Goal: Information Seeking & Learning: Compare options

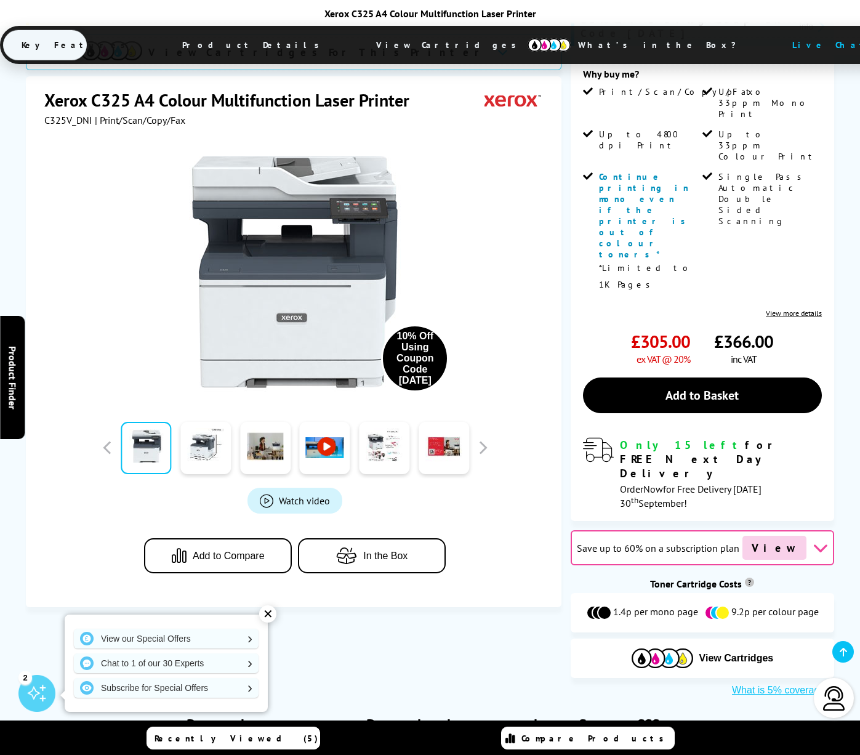
scroll to position [343, 0]
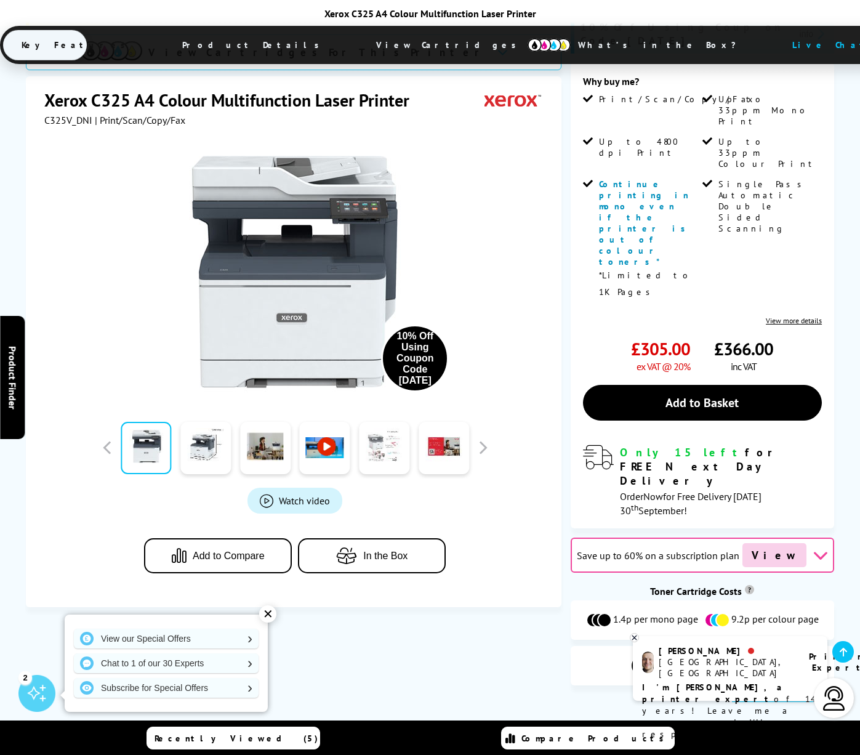
click at [366, 422] on link at bounding box center [384, 448] width 50 height 52
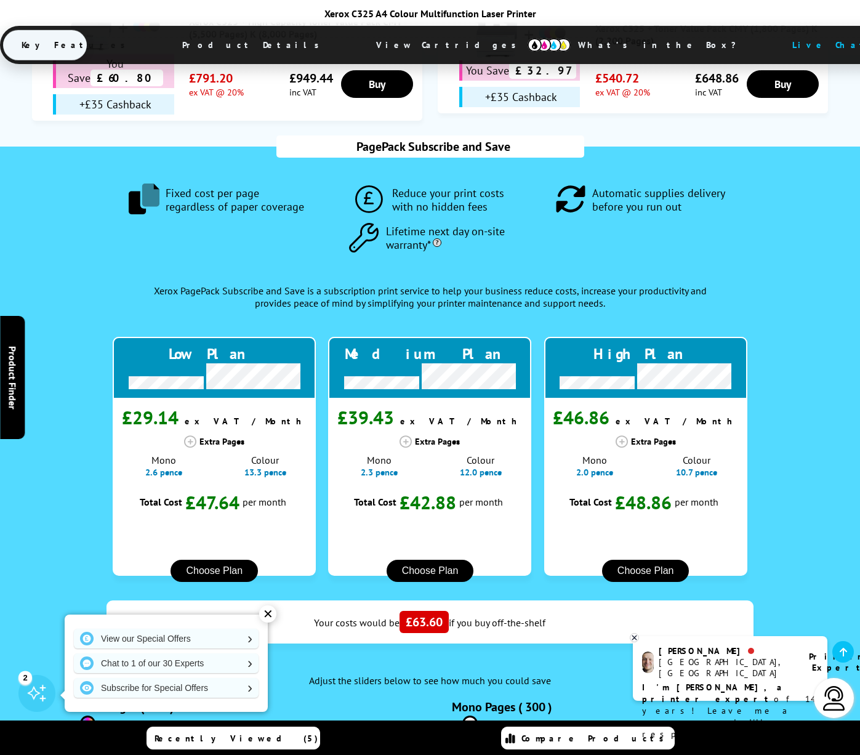
scroll to position [1261, 0]
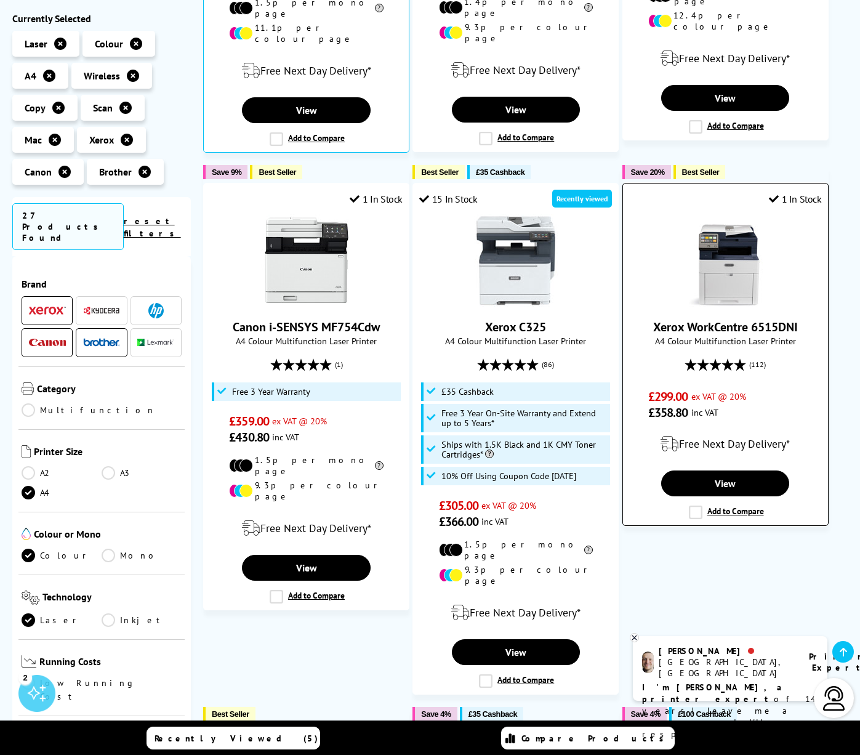
scroll to position [988, 0]
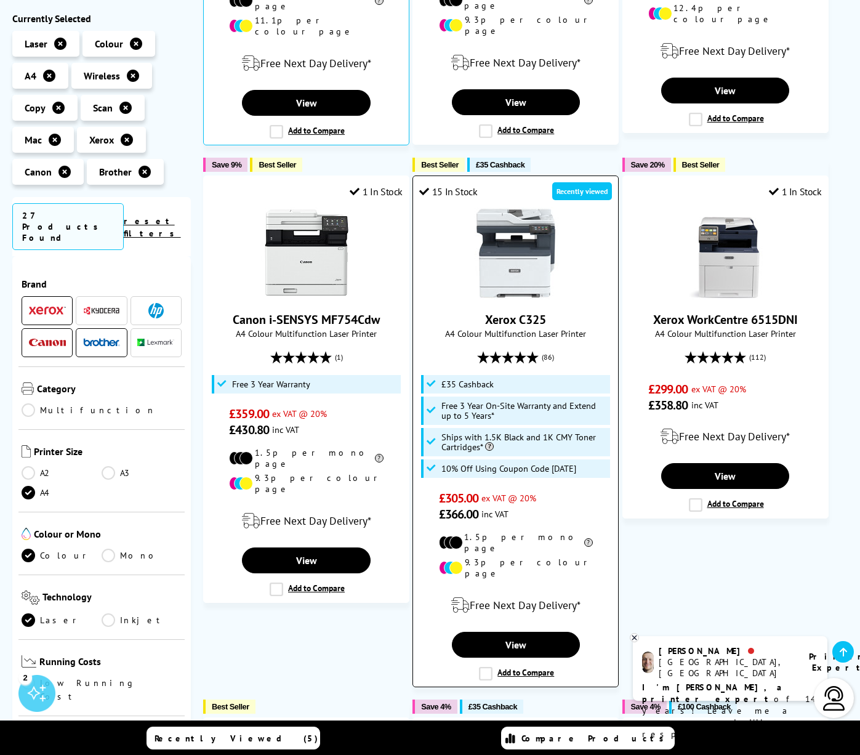
click at [539, 311] on link "Xerox C325" at bounding box center [515, 319] width 61 height 16
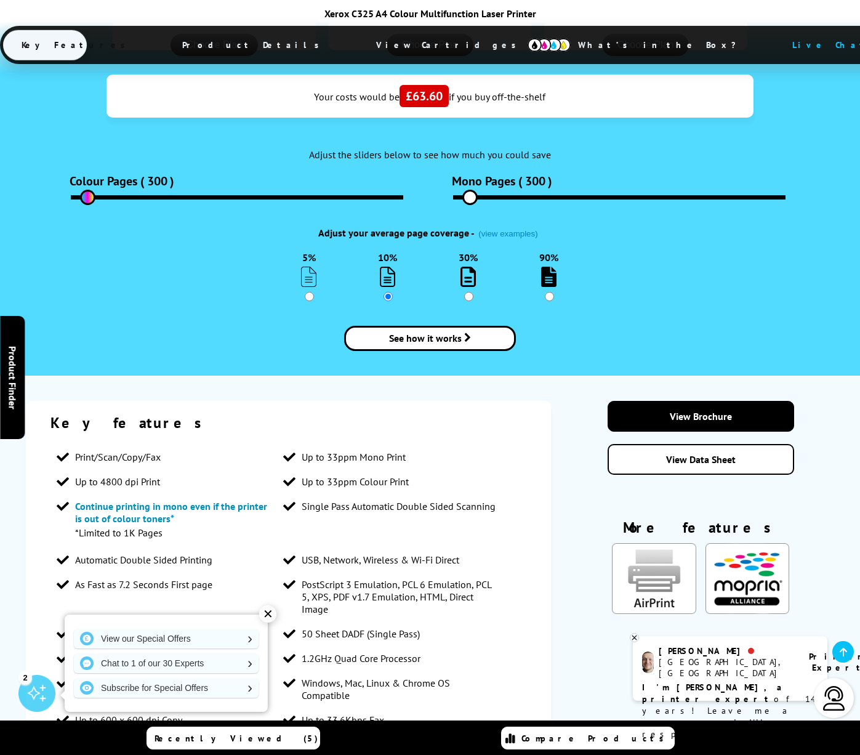
scroll to position [1802, 0]
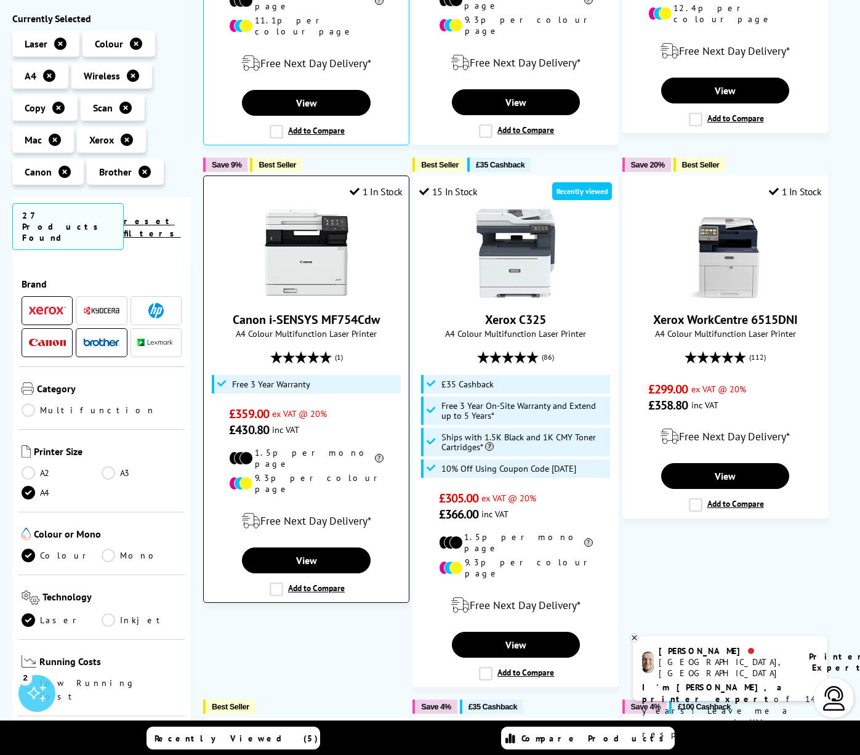
click at [339, 311] on link "Canon i-SENSYS MF754Cdw" at bounding box center [306, 319] width 147 height 16
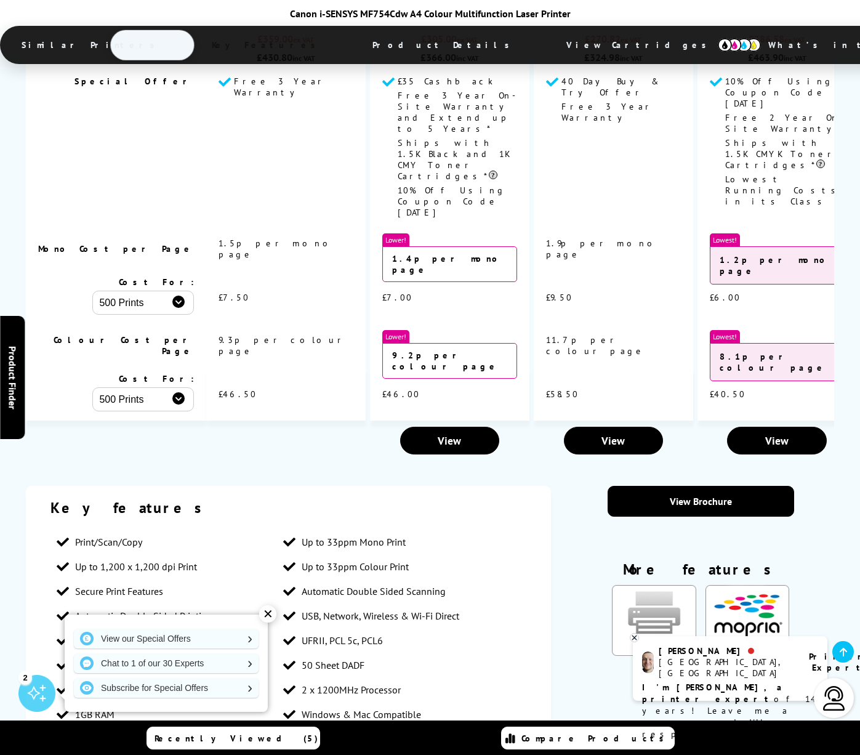
scroll to position [1487, 0]
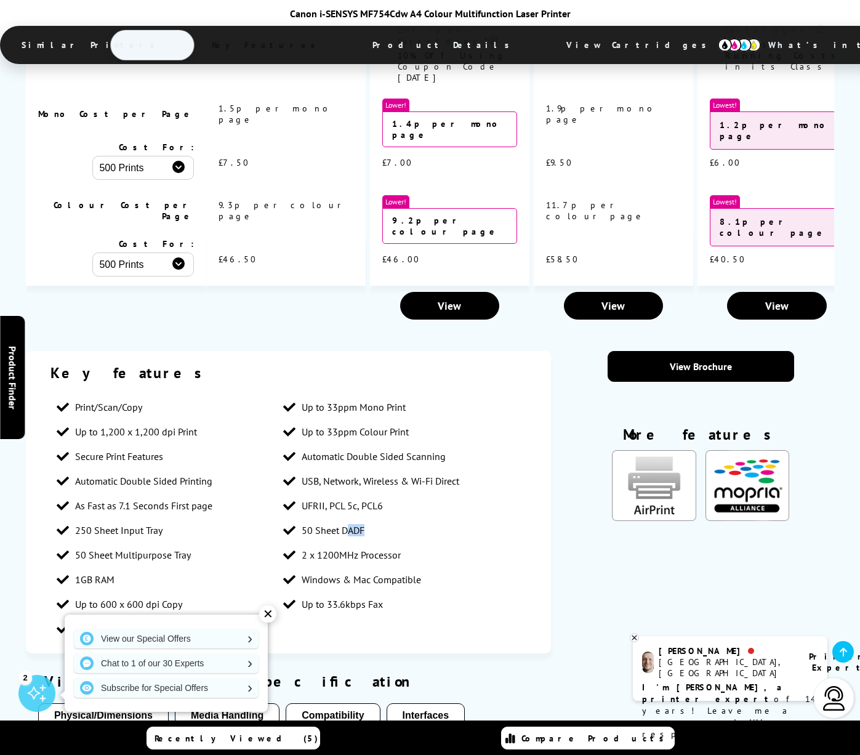
drag, startPoint x: 348, startPoint y: 400, endPoint x: 378, endPoint y: 404, distance: 30.5
click at [378, 518] on li "50 Sheet DADF" at bounding box center [390, 530] width 227 height 25
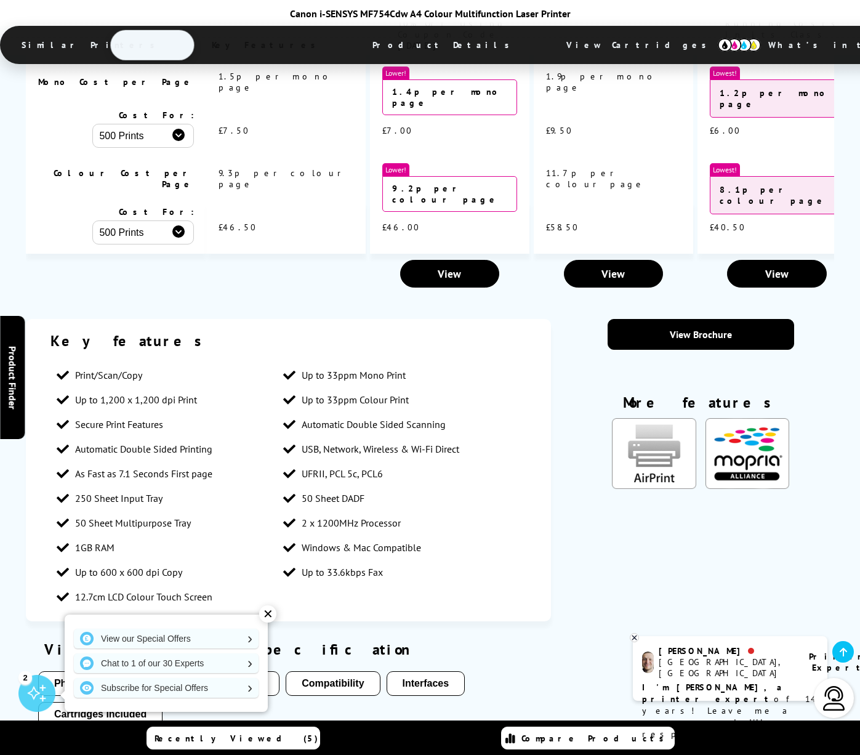
scroll to position [1527, 0]
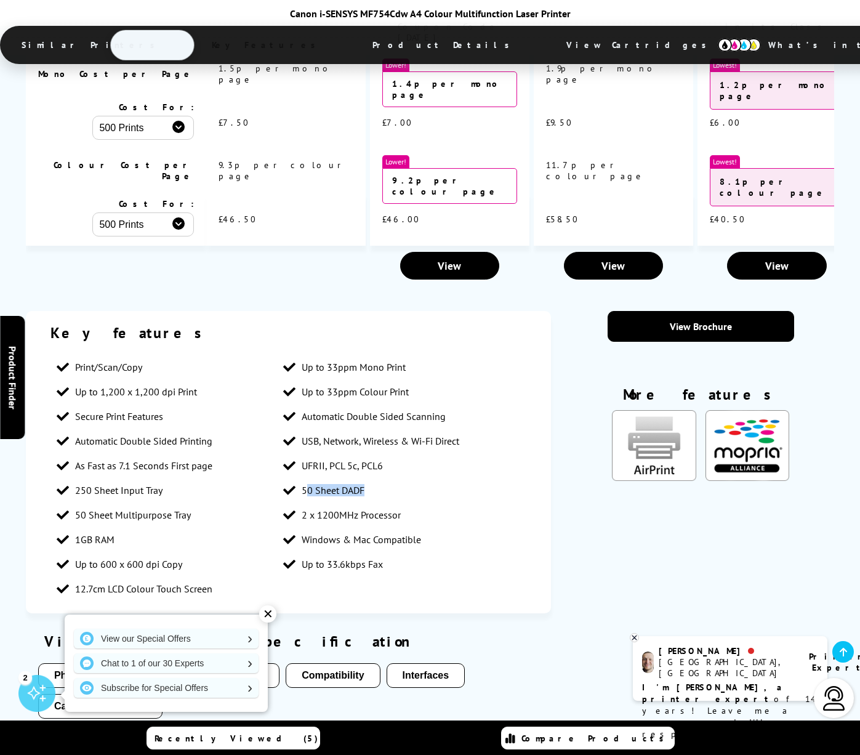
drag, startPoint x: 305, startPoint y: 360, endPoint x: 346, endPoint y: 363, distance: 41.4
click at [346, 478] on li "50 Sheet DADF" at bounding box center [390, 490] width 227 height 25
click at [350, 484] on span "50 Sheet DADF" at bounding box center [333, 490] width 63 height 12
click at [354, 478] on li "50 Sheet DADF" at bounding box center [390, 490] width 227 height 25
click at [358, 484] on span "50 Sheet DADF" at bounding box center [333, 490] width 63 height 12
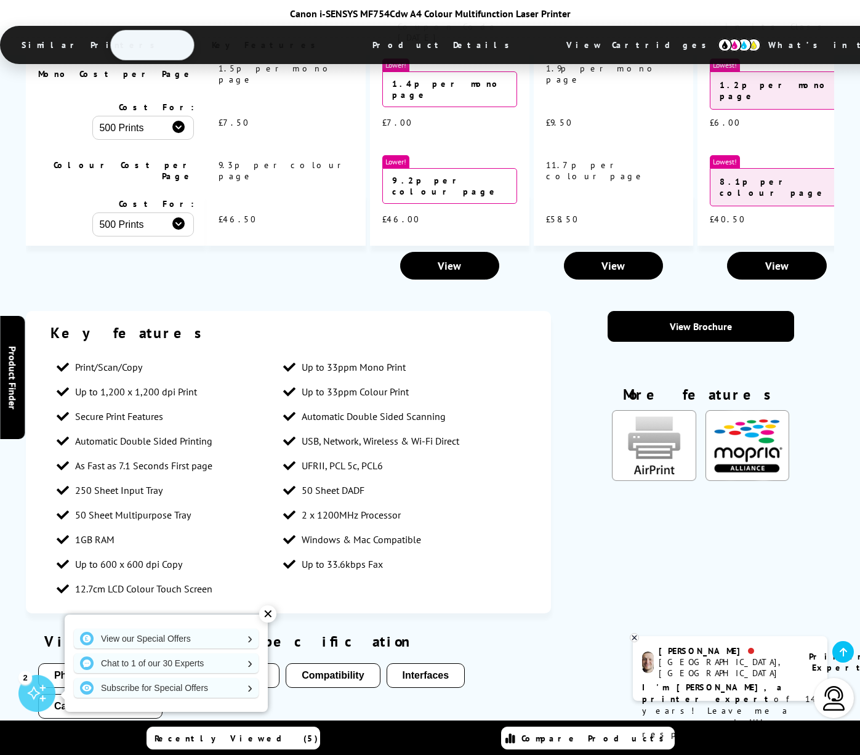
click at [355, 484] on span "50 Sheet DADF" at bounding box center [333, 490] width 63 height 12
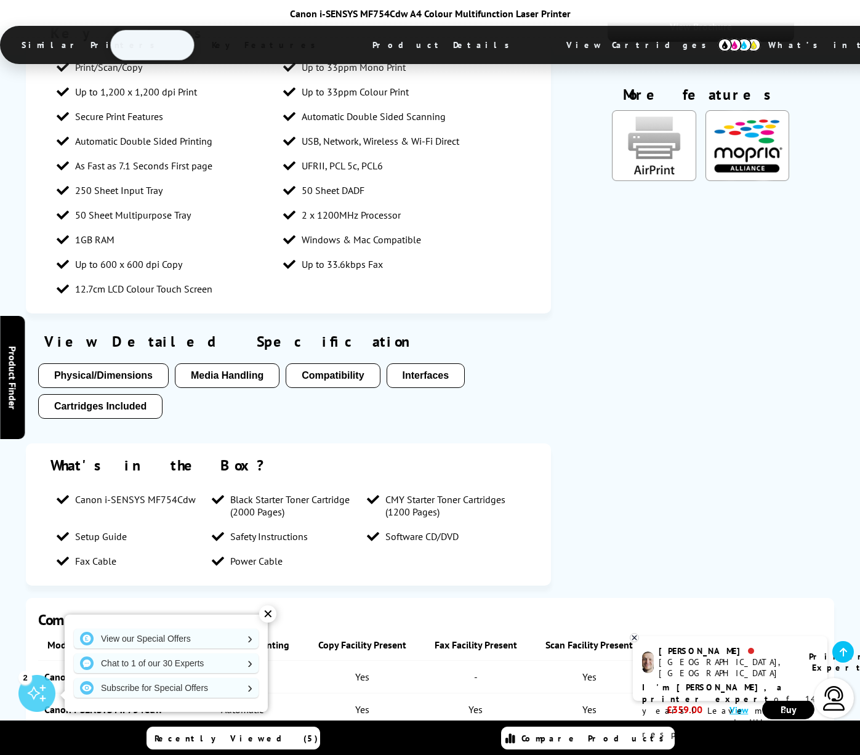
scroll to position [1843, 0]
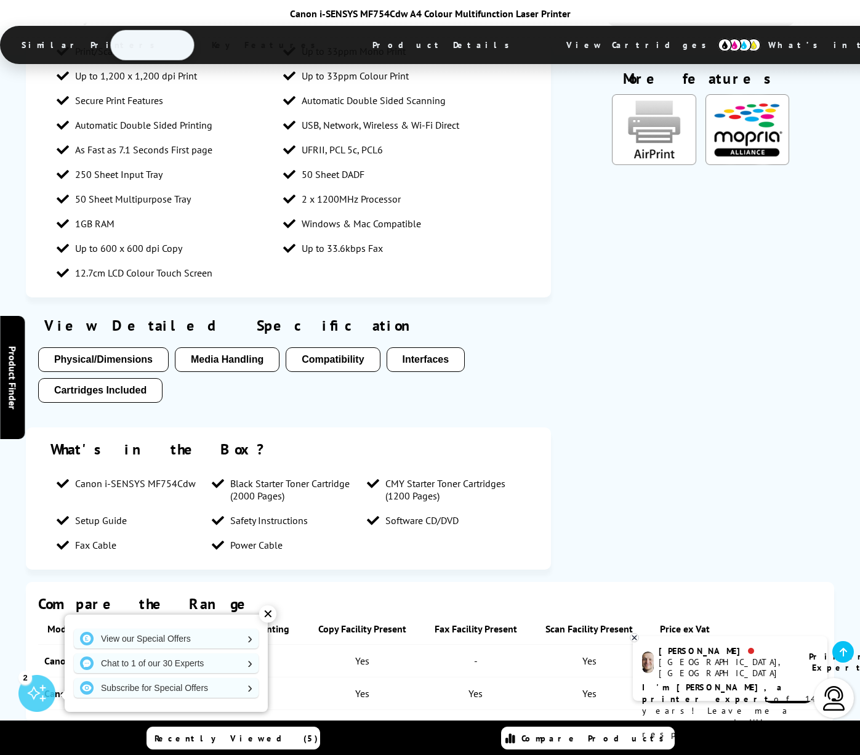
click at [263, 616] on div "✕" at bounding box center [267, 613] width 17 height 17
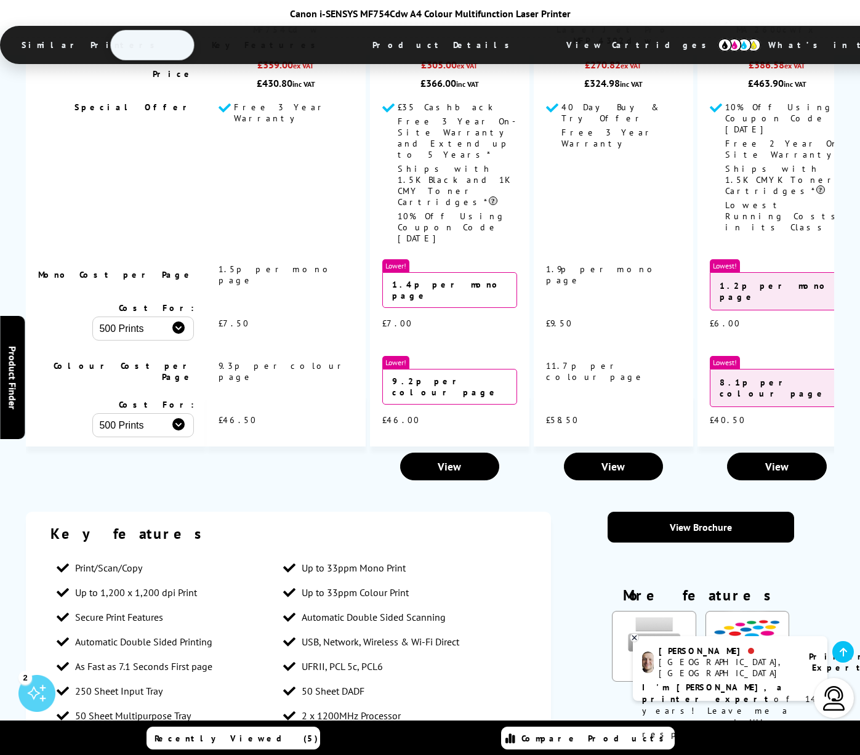
scroll to position [1343, 0]
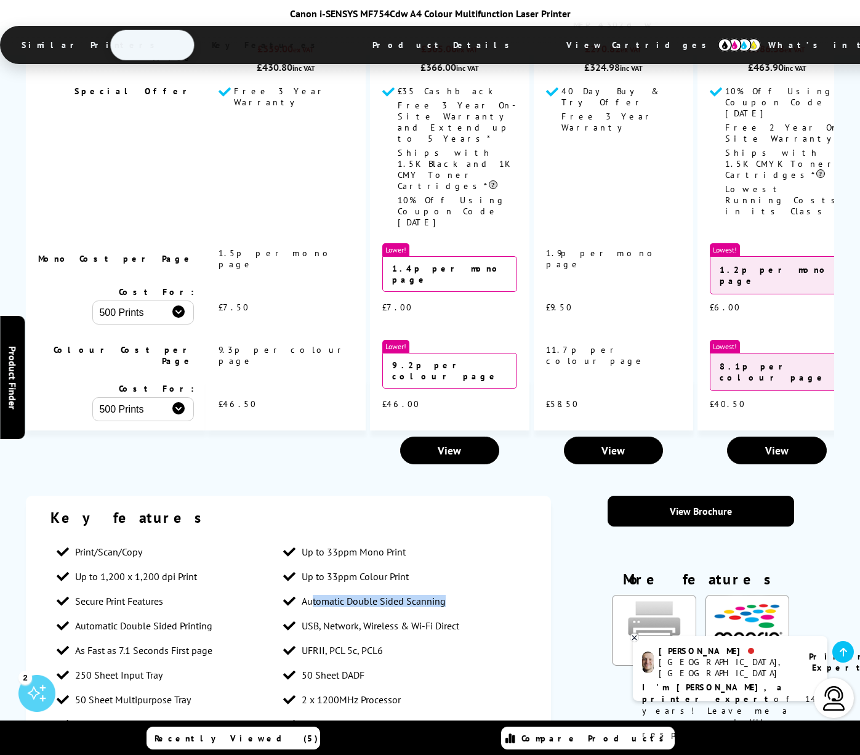
drag, startPoint x: 311, startPoint y: 464, endPoint x: 387, endPoint y: 473, distance: 76.9
click at [387, 588] on li "Automatic Double Sided Scanning" at bounding box center [390, 600] width 227 height 25
click at [390, 595] on span "Automatic Double Sided Scanning" at bounding box center [374, 601] width 144 height 12
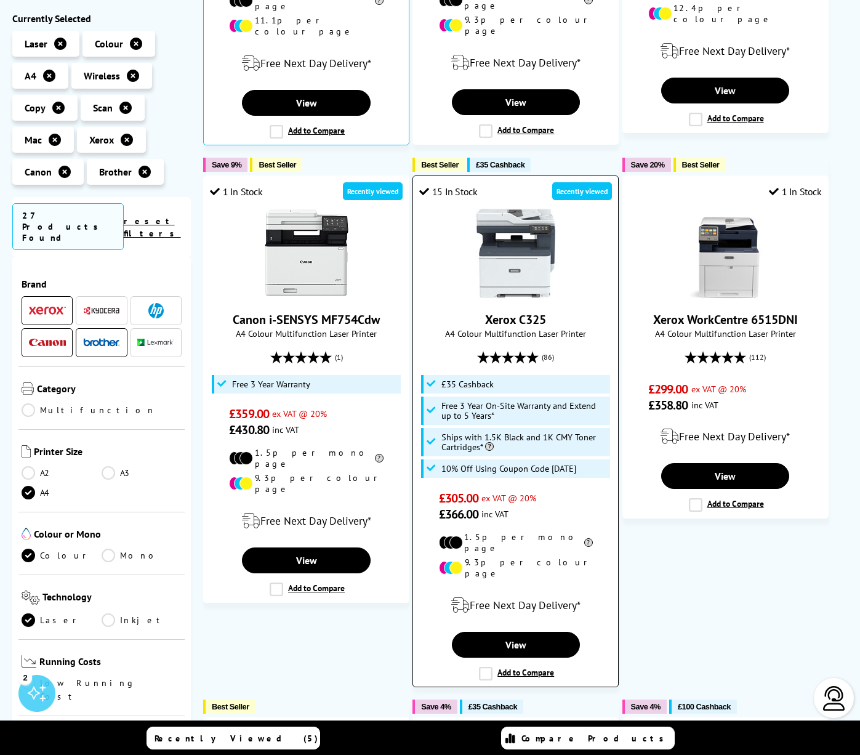
click at [521, 311] on link "Xerox C325" at bounding box center [515, 319] width 61 height 16
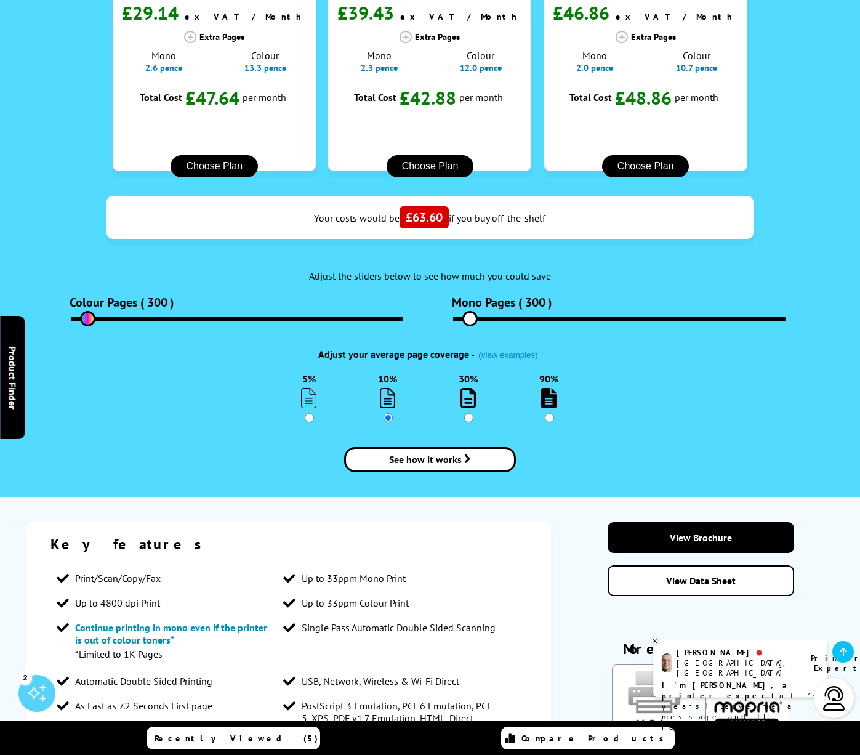
scroll to position [1681, 0]
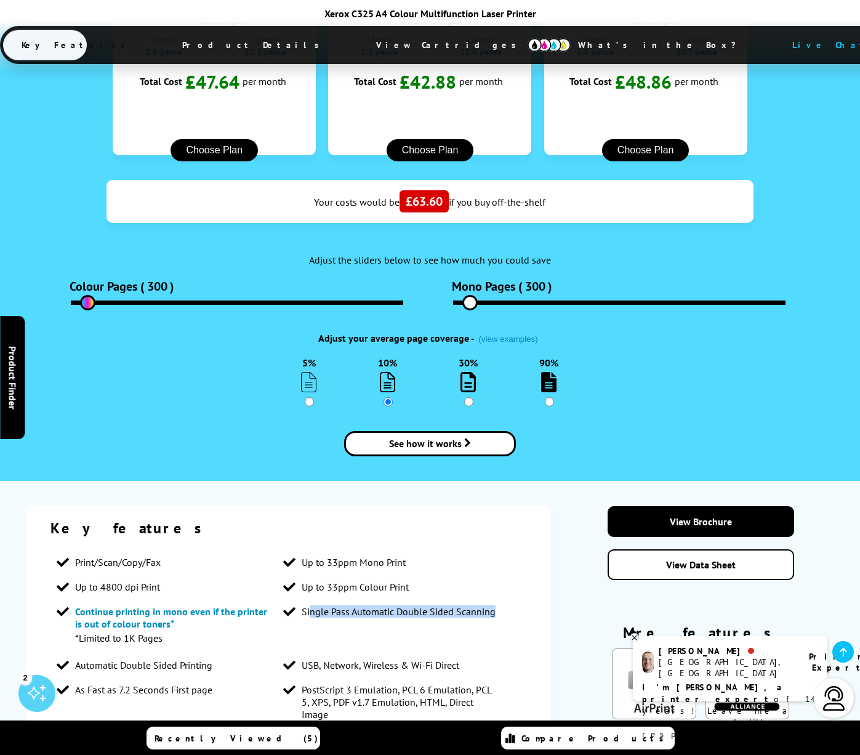
drag, startPoint x: 310, startPoint y: 410, endPoint x: 410, endPoint y: 414, distance: 100.4
click at [410, 599] on li "Single Pass Automatic Double Sided Scanning" at bounding box center [390, 611] width 227 height 25
click at [411, 550] on ul "Print/Scan/Copy/Fax Up to 33ppm Mono Print Up to 4800 dpi Print Up to 33ppm Col…" at bounding box center [288, 706] width 476 height 312
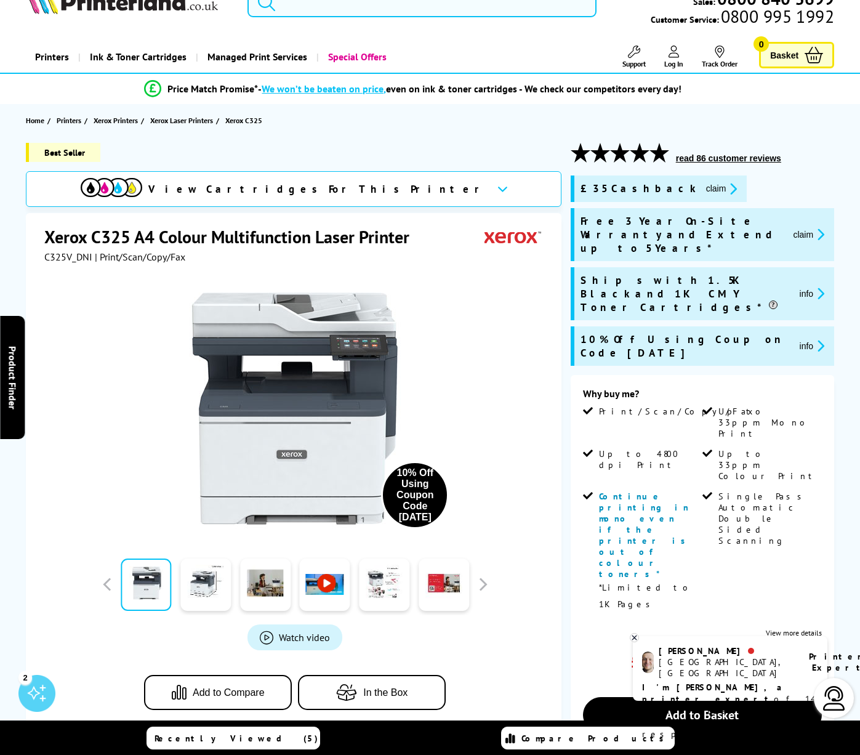
scroll to position [47, 0]
